Goal: Information Seeking & Learning: Learn about a topic

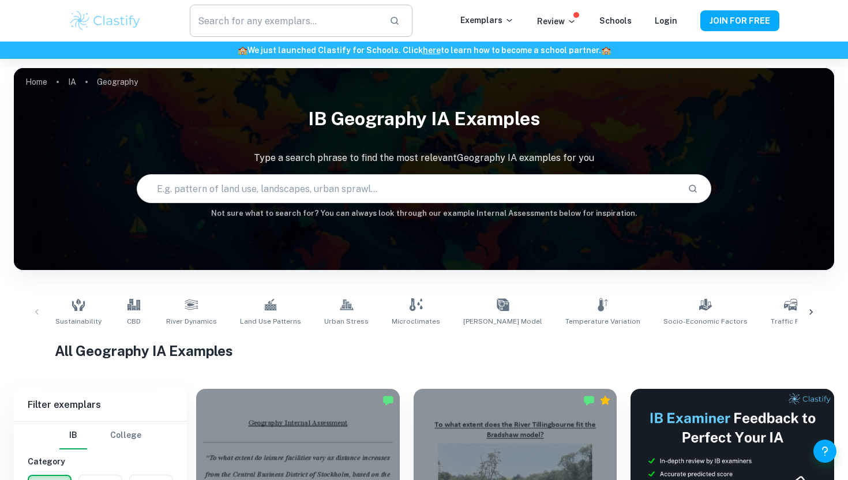
click at [264, 21] on input "text" at bounding box center [285, 21] width 190 height 32
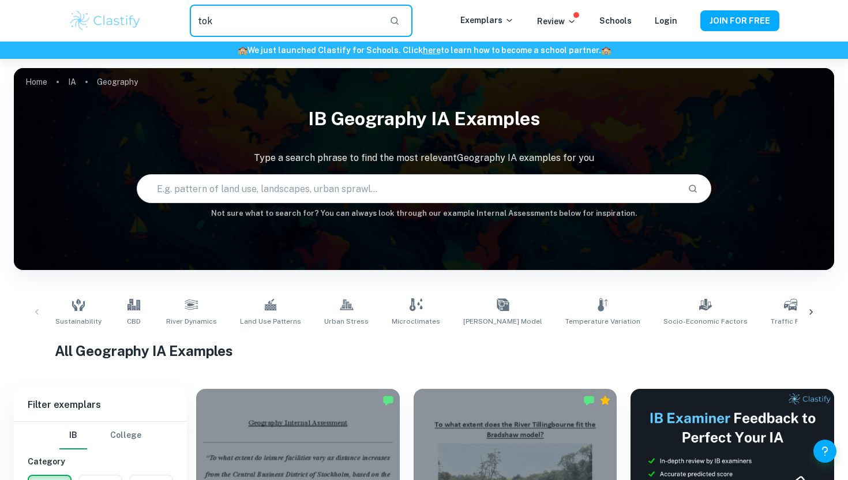
type input "tok"
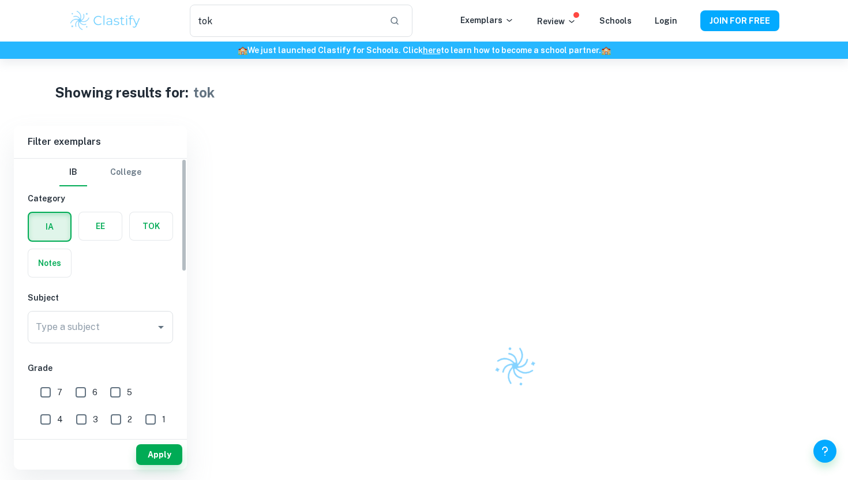
click at [155, 223] on label "button" at bounding box center [151, 226] width 43 height 28
click at [0, 0] on input "radio" at bounding box center [0, 0] width 0 height 0
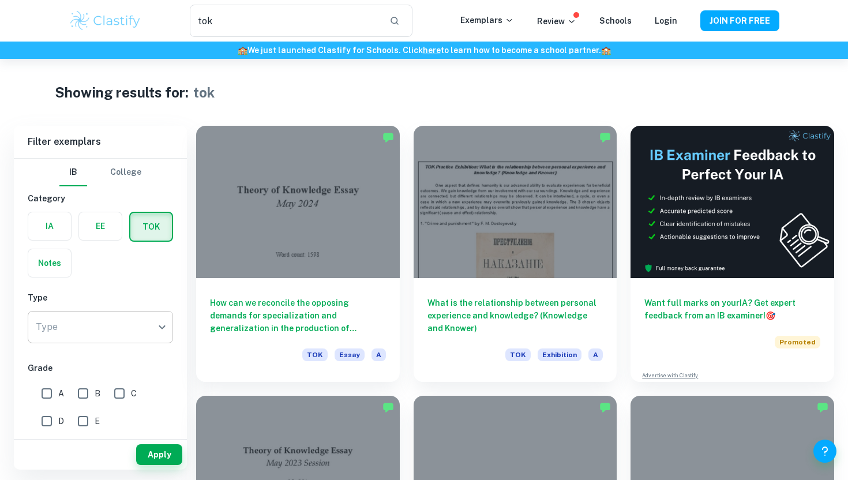
click at [142, 327] on body "We value your privacy We use cookies to enhance your browsing experience, serve…" at bounding box center [424, 299] width 848 height 480
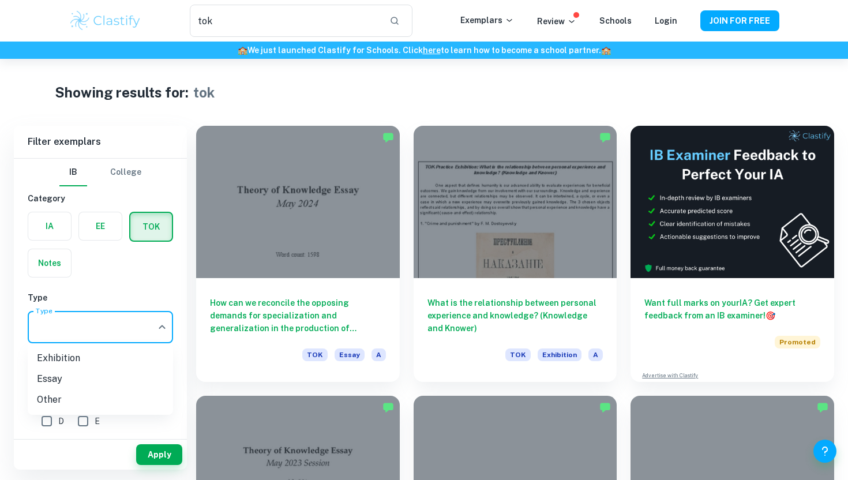
click at [111, 381] on li "Essay" at bounding box center [100, 379] width 145 height 21
type input "Essay"
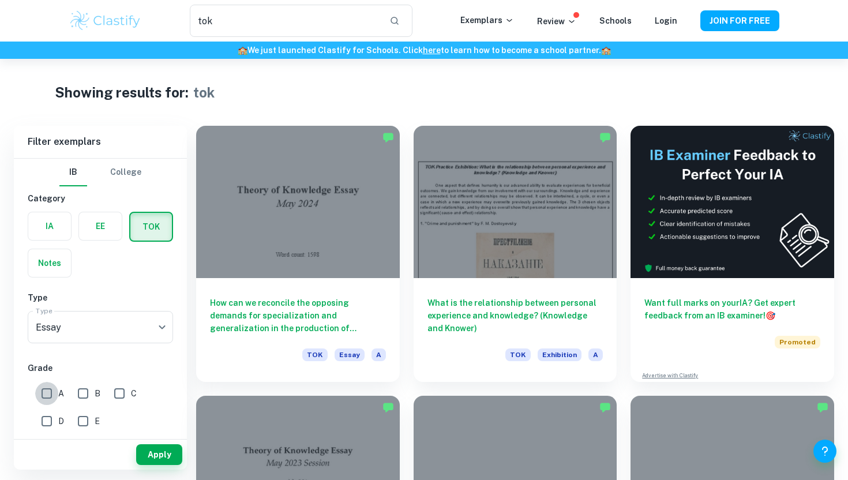
click at [48, 392] on input "A" at bounding box center [46, 393] width 23 height 23
checkbox input "true"
click at [159, 450] on button "Apply" at bounding box center [159, 454] width 46 height 21
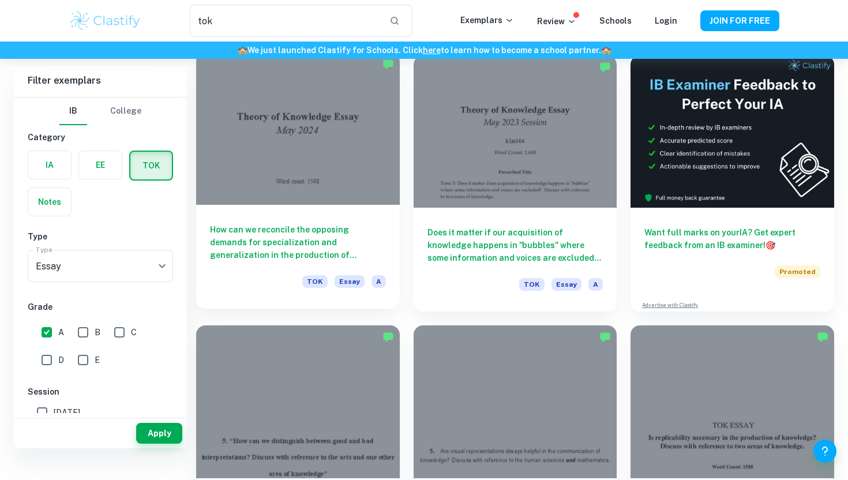
scroll to position [99, 0]
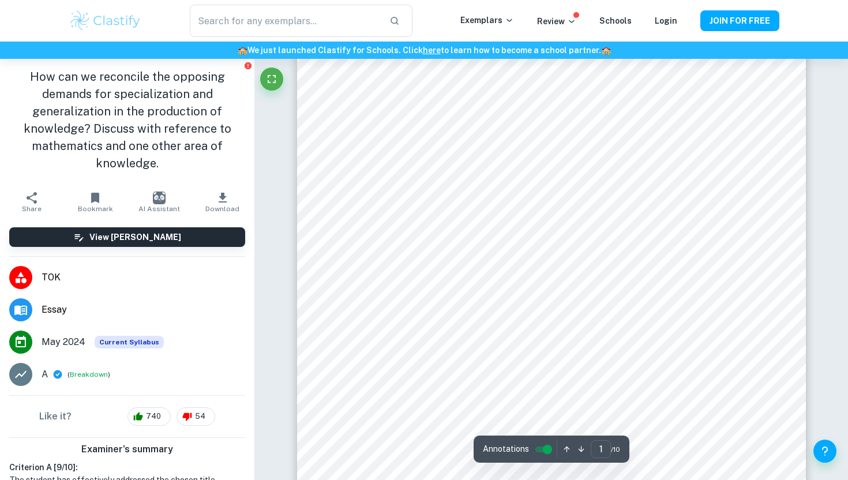
scroll to position [294, 0]
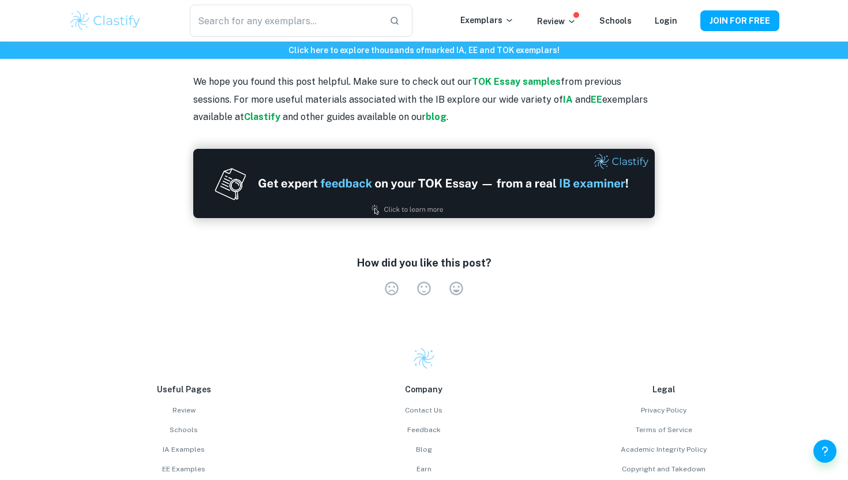
scroll to position [3042, 0]
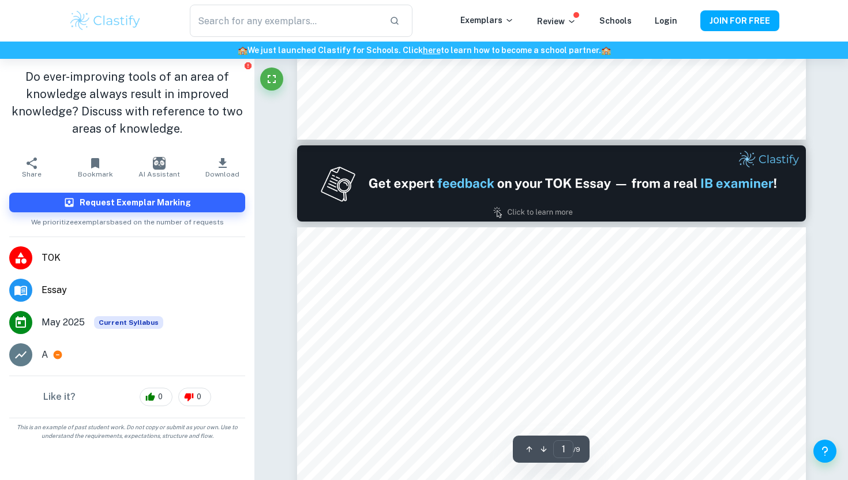
type input "2"
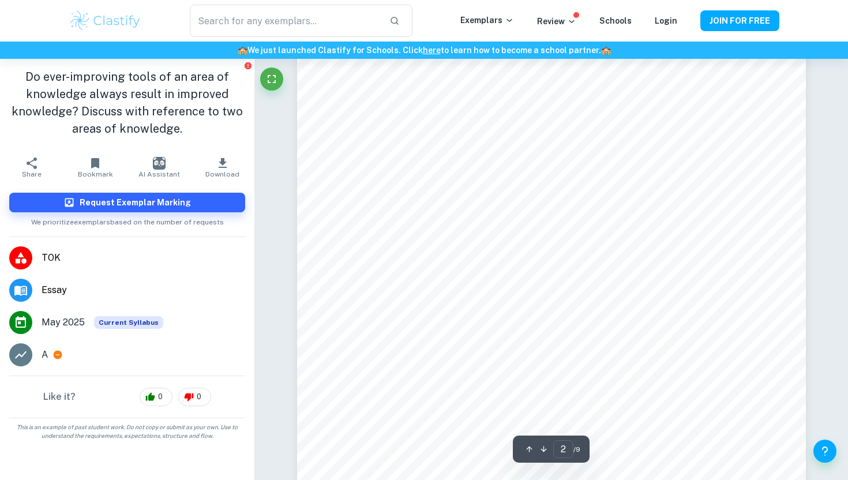
scroll to position [794, 0]
